Goal: Find specific page/section: Find specific page/section

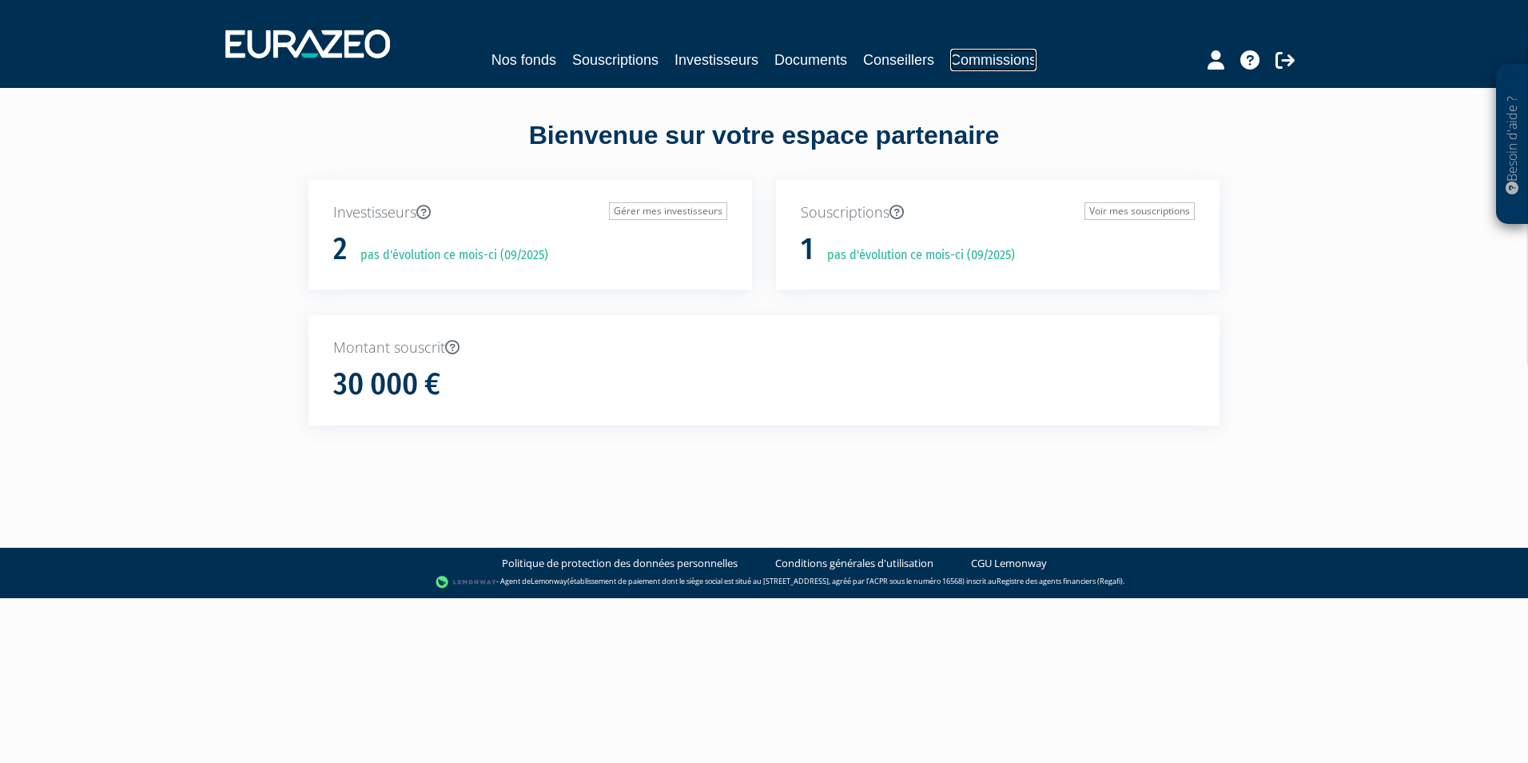
click at [992, 59] on link "Commissions" at bounding box center [993, 60] width 86 height 22
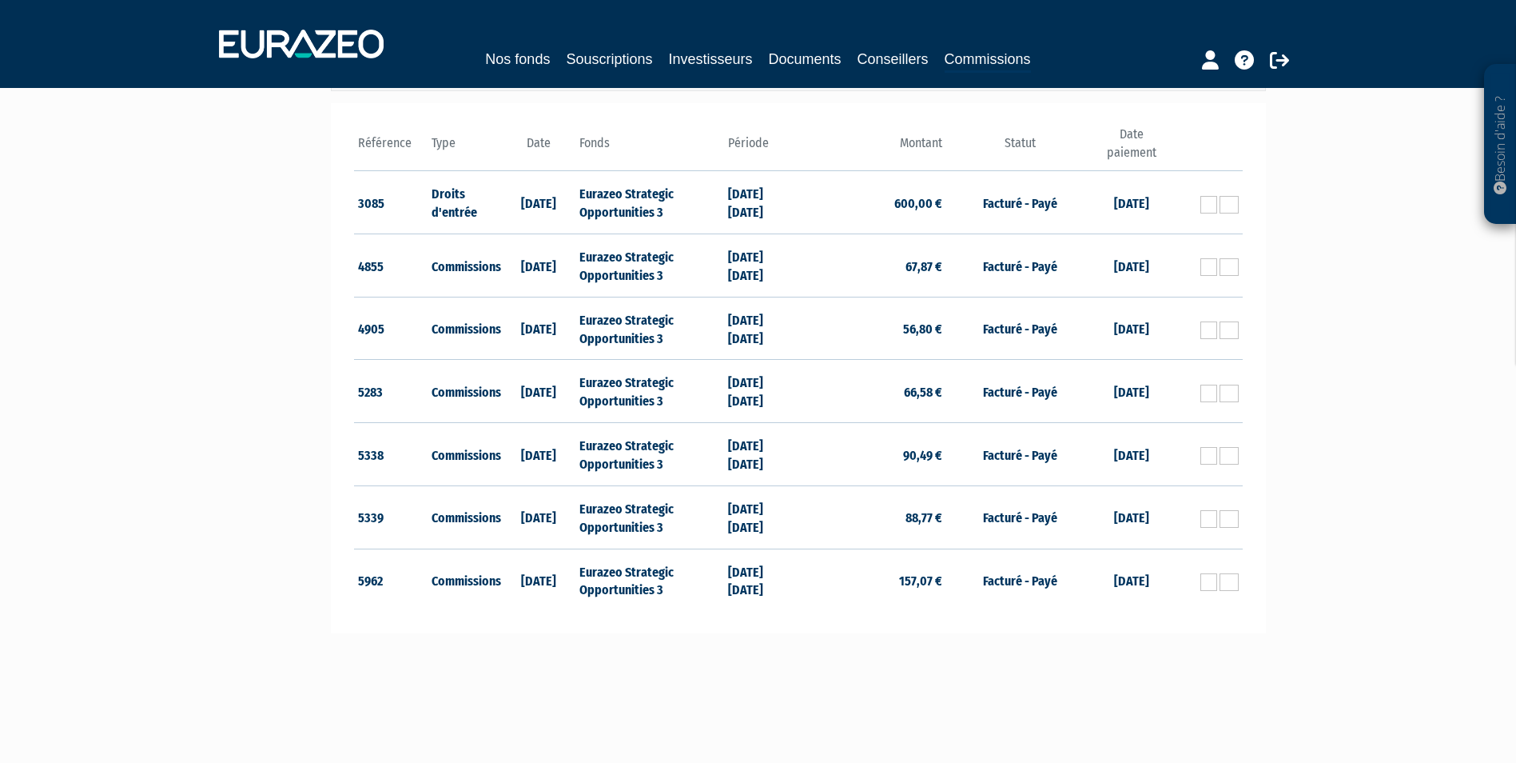
scroll to position [240, 0]
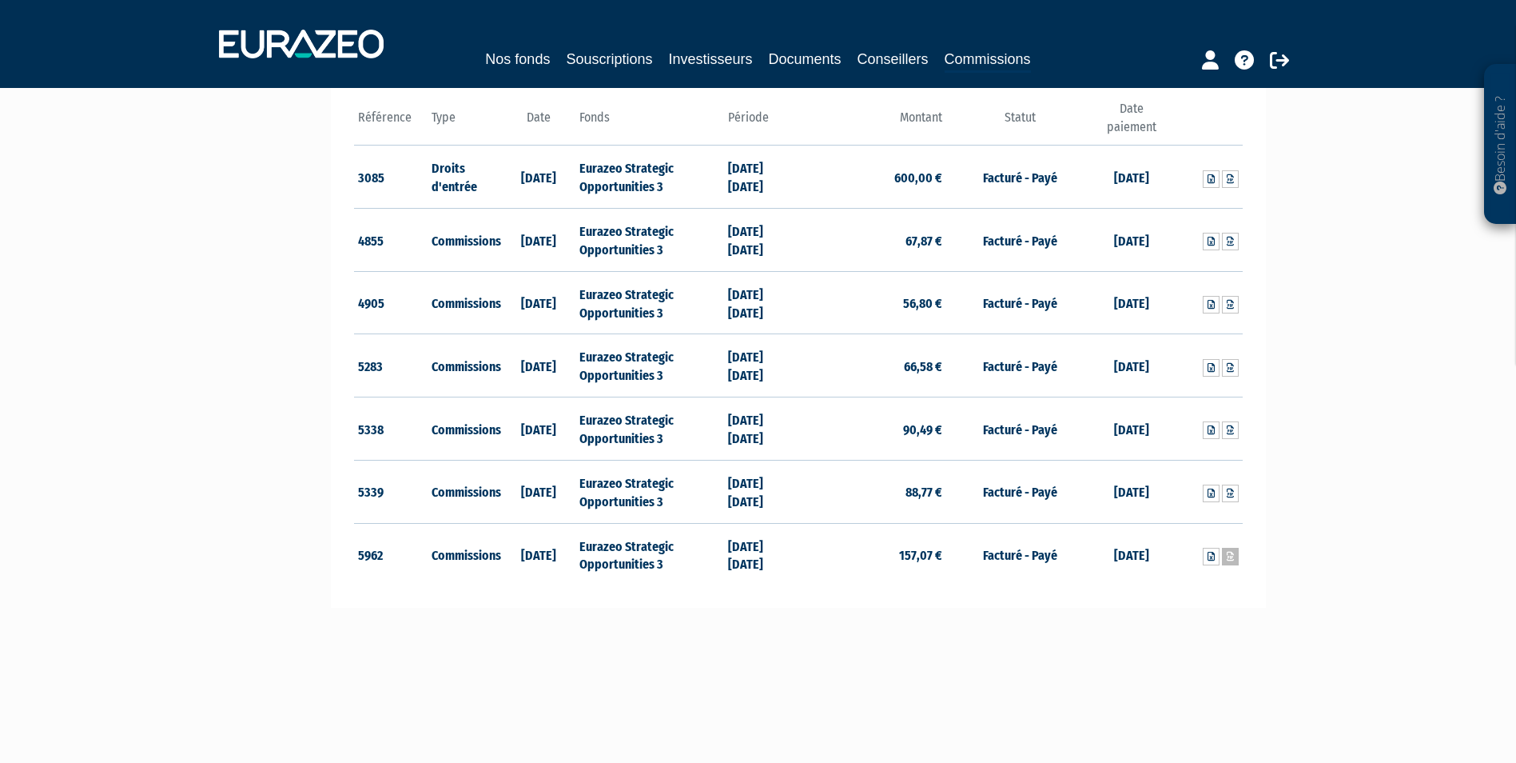
click at [1229, 556] on icon at bounding box center [1230, 557] width 7 height 10
drag, startPoint x: 1444, startPoint y: 2, endPoint x: 1368, endPoint y: 652, distance: 655.1
click at [1369, 652] on div "Besoin d'aide ? × J'ai besoin d'aide Si vous avez une question à propos du fonc…" at bounding box center [758, 237] width 1516 height 954
click at [1229, 557] on icon at bounding box center [1230, 557] width 7 height 10
